Goal: Information Seeking & Learning: Learn about a topic

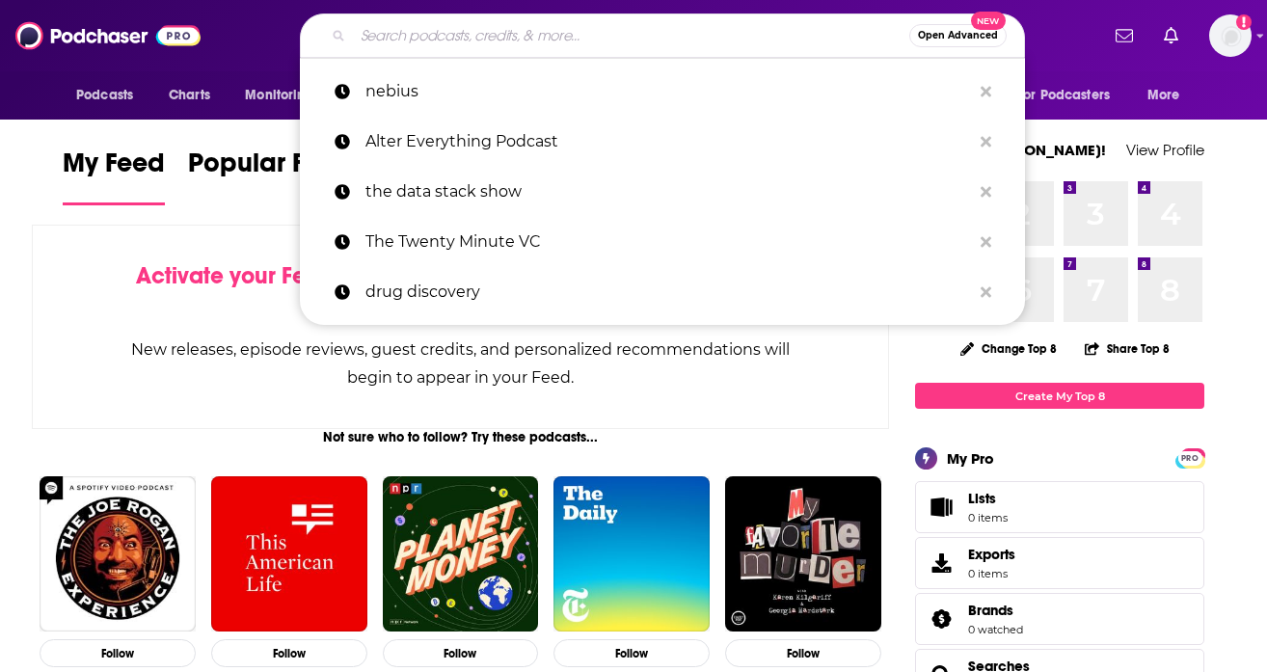
click at [469, 36] on input "Search podcasts, credits, & more..." at bounding box center [631, 35] width 557 height 31
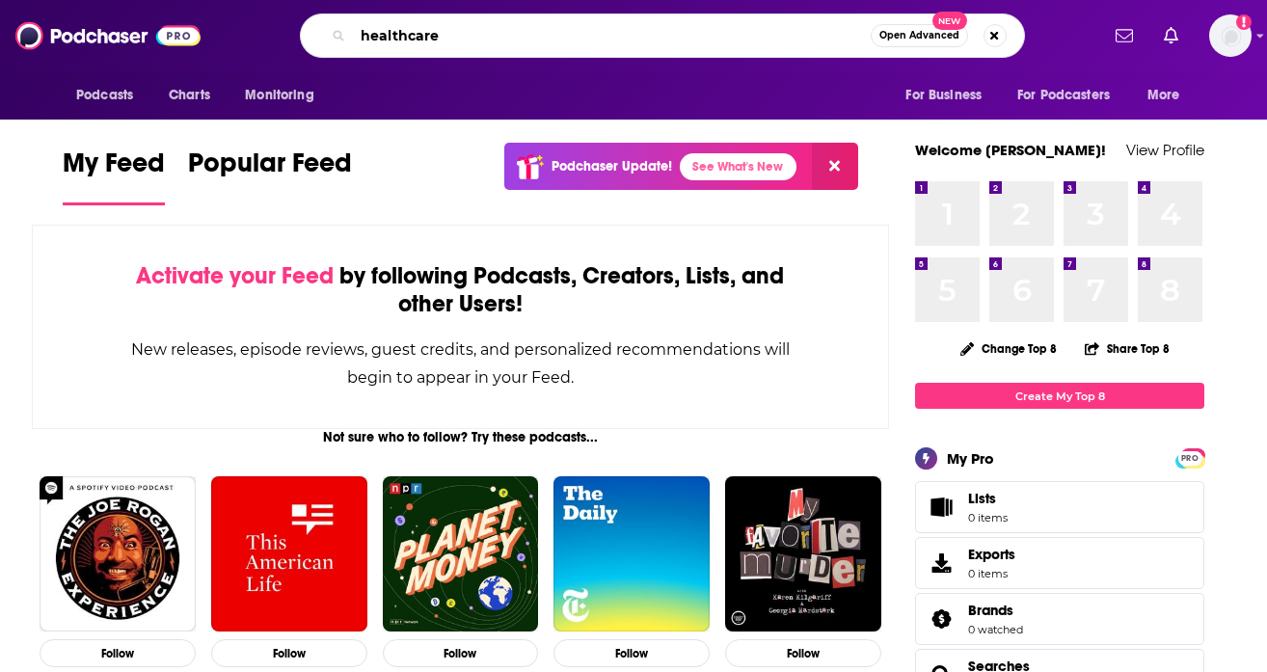
type input "healthcare"
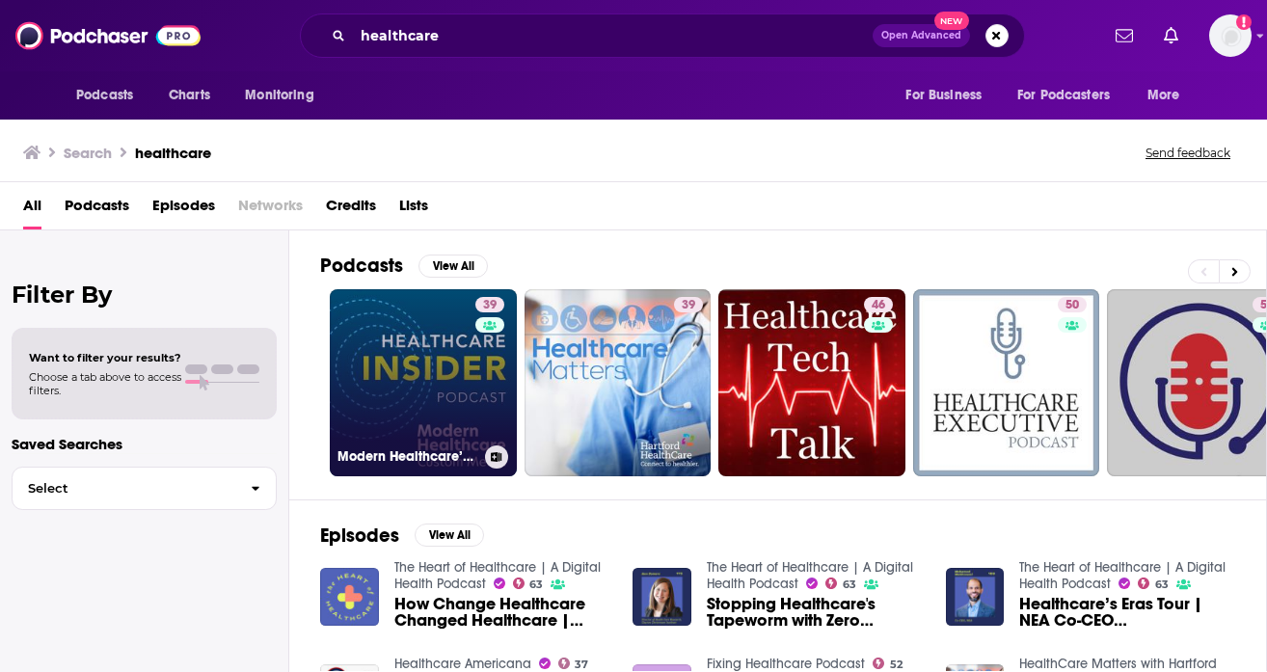
click at [376, 368] on link "39 Modern Healthcare’s Healthcare Insider Podcast" at bounding box center [423, 382] width 187 height 187
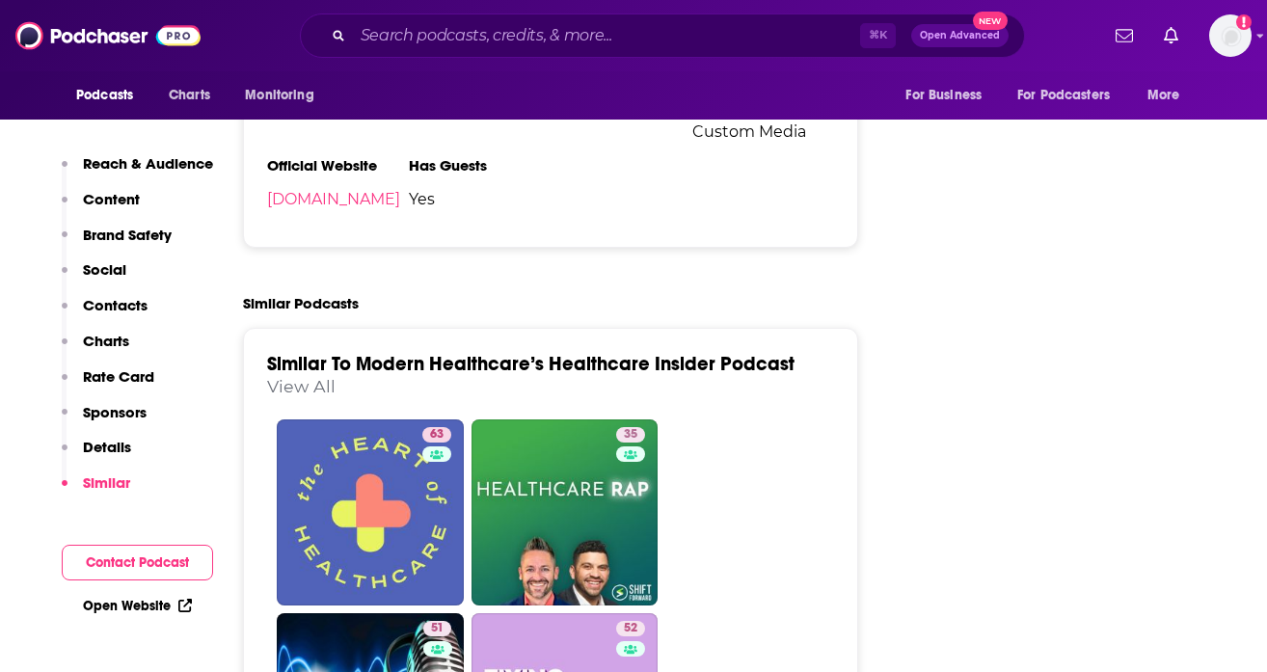
scroll to position [3661, 0]
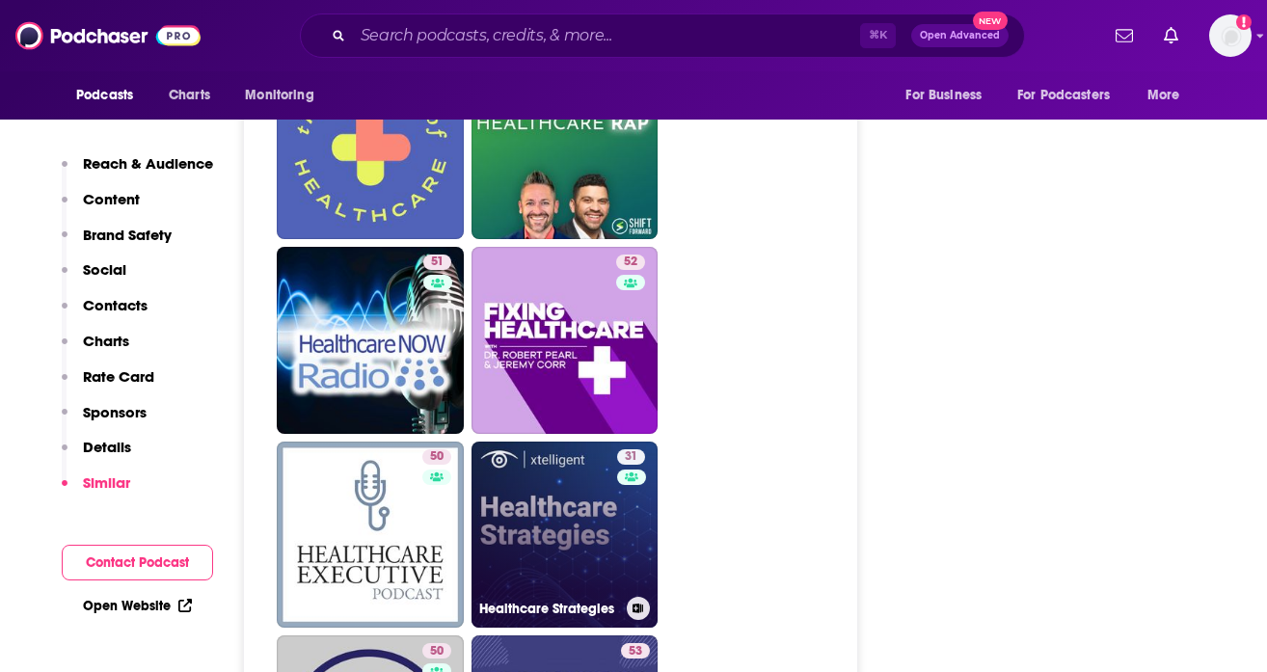
click at [527, 456] on link "31 Healthcare Strategies" at bounding box center [565, 535] width 187 height 187
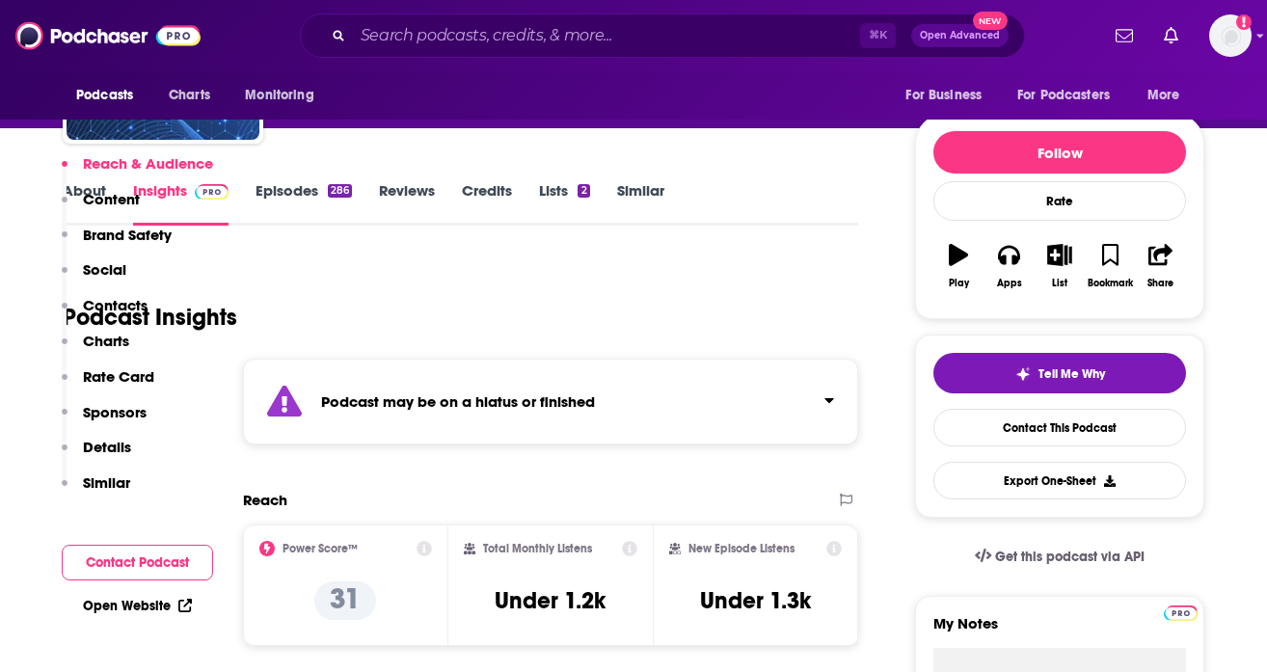
scroll to position [594, 0]
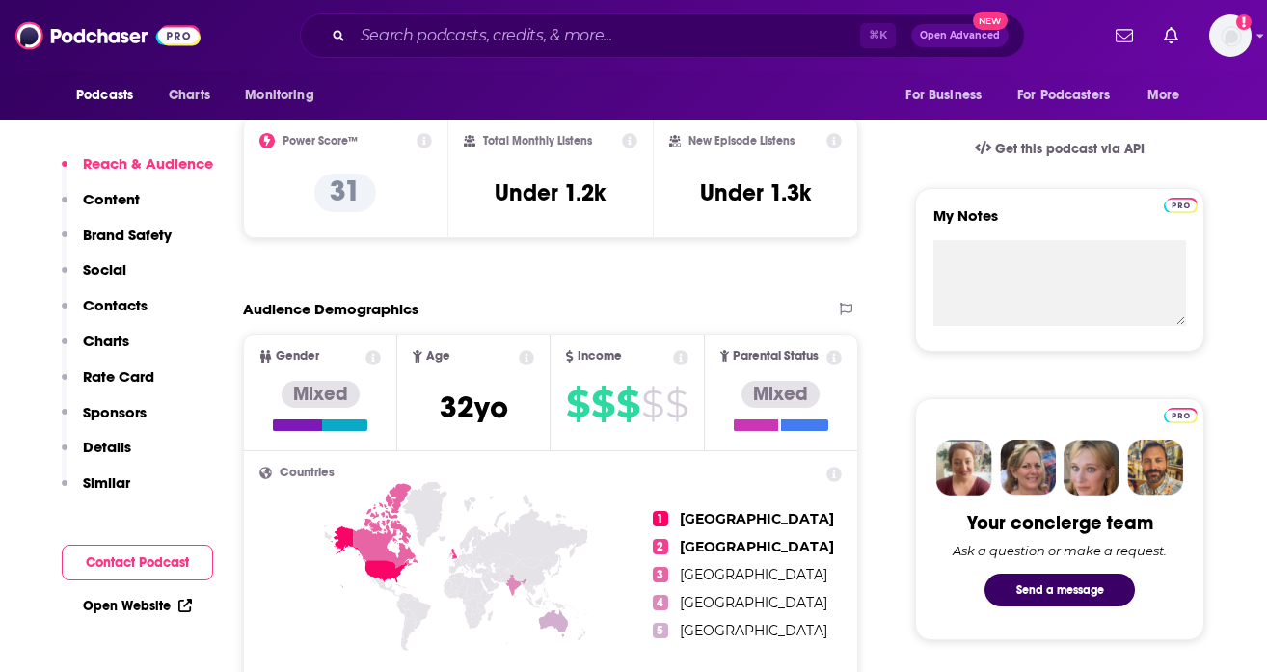
type input "[URL][DOMAIN_NAME]"
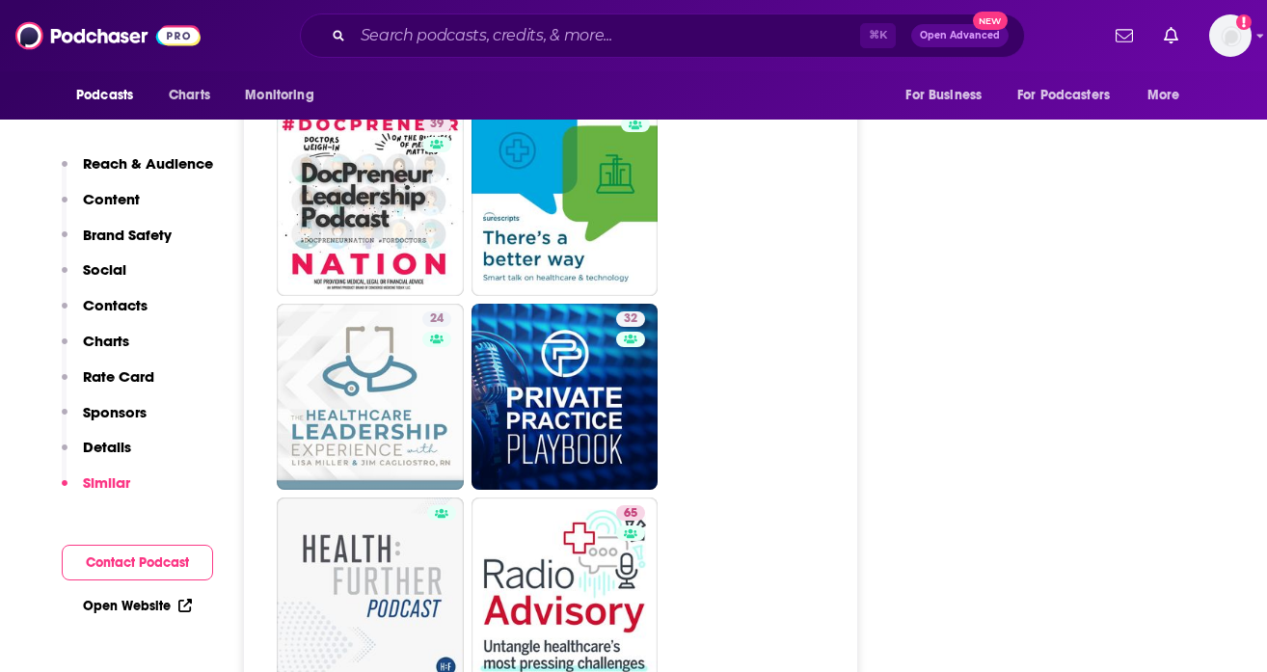
scroll to position [5032, 0]
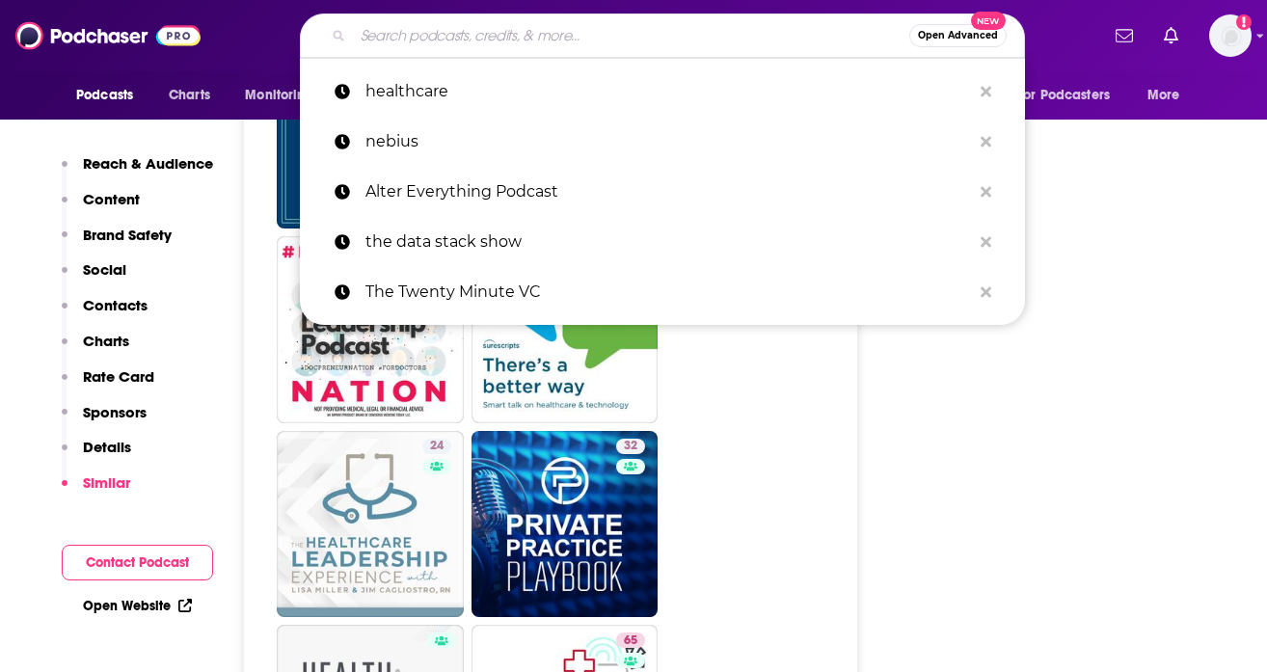
click at [564, 32] on input "Search podcasts, credits, & more..." at bounding box center [631, 35] width 557 height 31
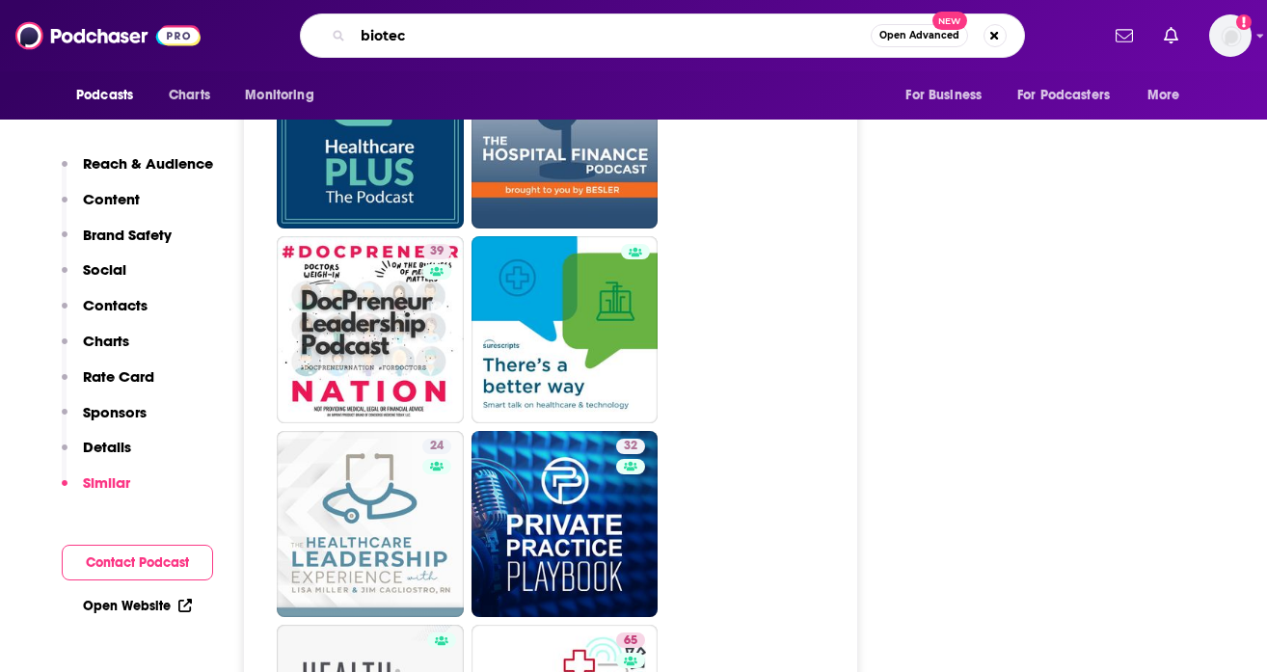
type input "biotech"
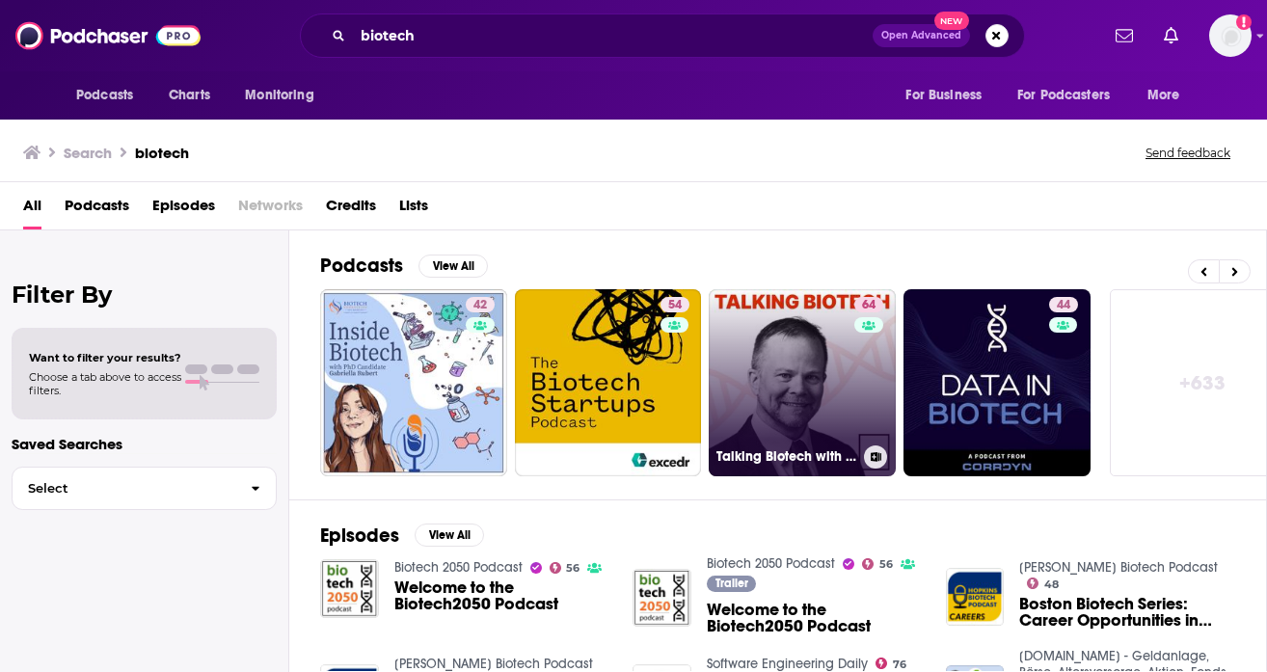
scroll to position [0, 825]
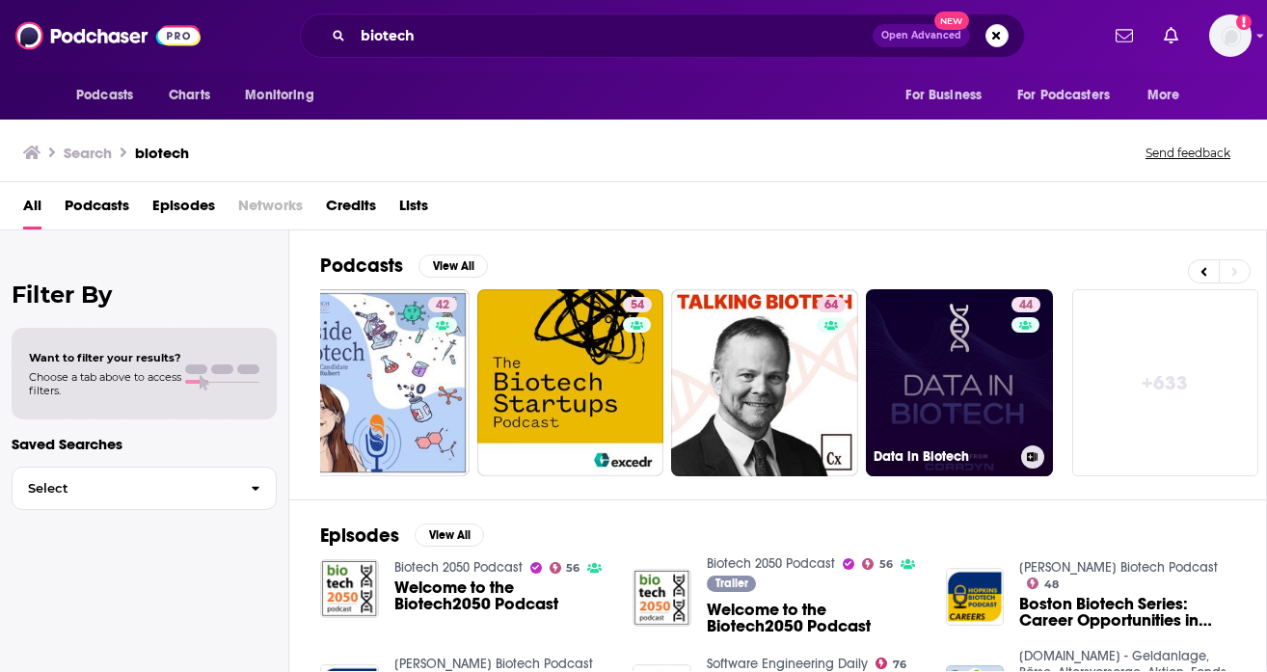
click at [996, 403] on link "44 Data in Biotech" at bounding box center [959, 382] width 187 height 187
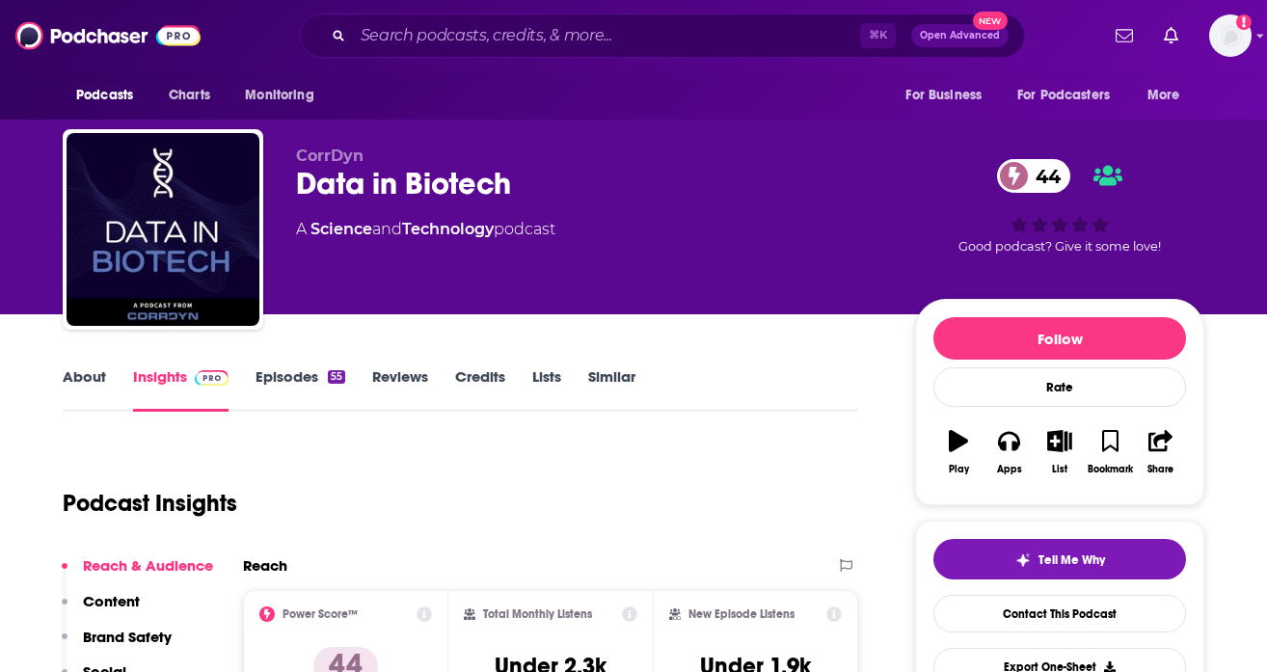
click at [404, 196] on div "Data in Biotech 44" at bounding box center [590, 184] width 588 height 38
copy div "Data in Biotech 44"
